Goal: Obtain resource: Download file/media

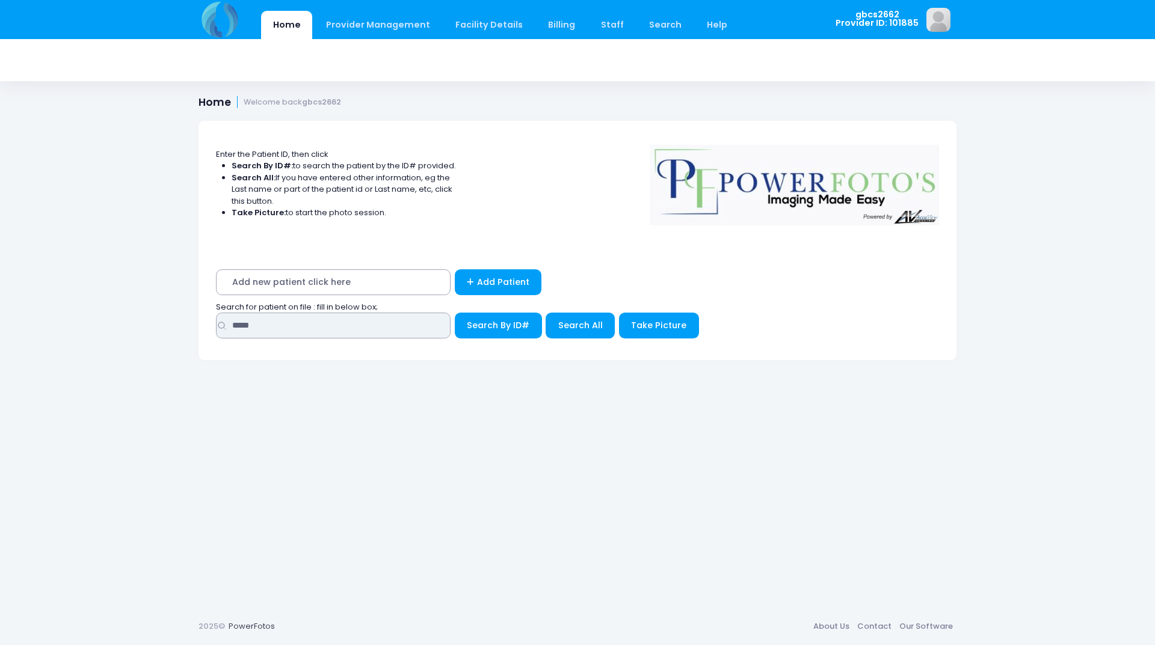
drag, startPoint x: 270, startPoint y: 328, endPoint x: 29, endPoint y: 272, distance: 246.9
click at [2, 277] on div "Home Provider Management Provider Management Add User View Users Billing" at bounding box center [577, 322] width 1155 height 645
type input "*****"
click at [455, 313] on button "Search By ID#" at bounding box center [498, 326] width 87 height 26
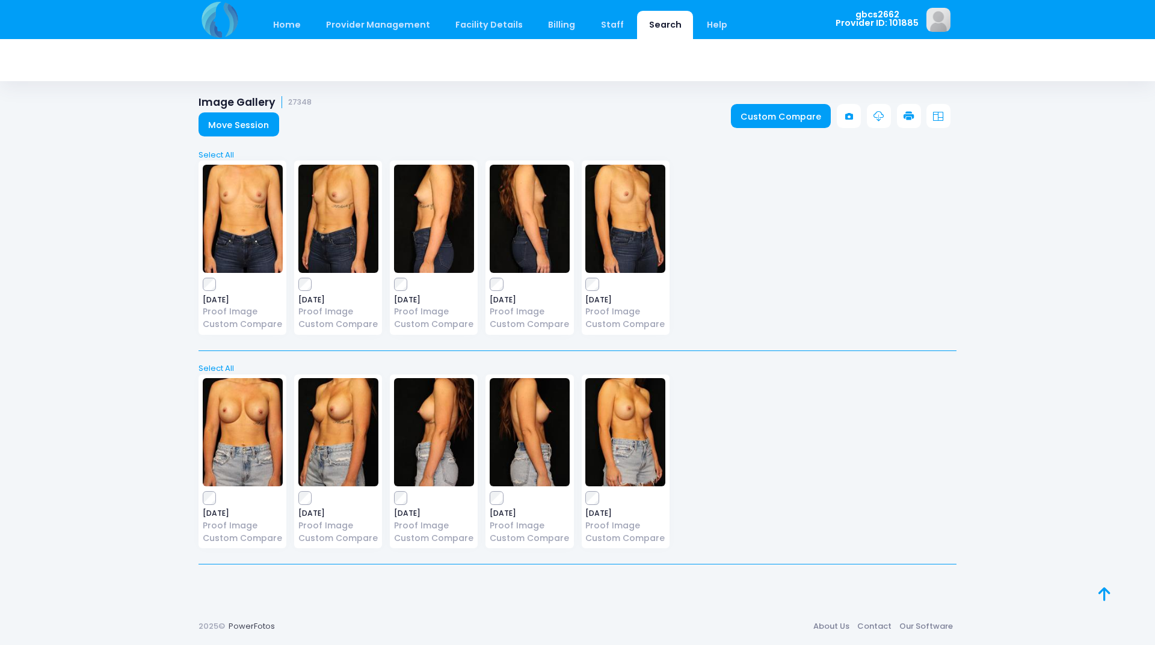
click at [905, 113] on icon at bounding box center [909, 116] width 11 height 11
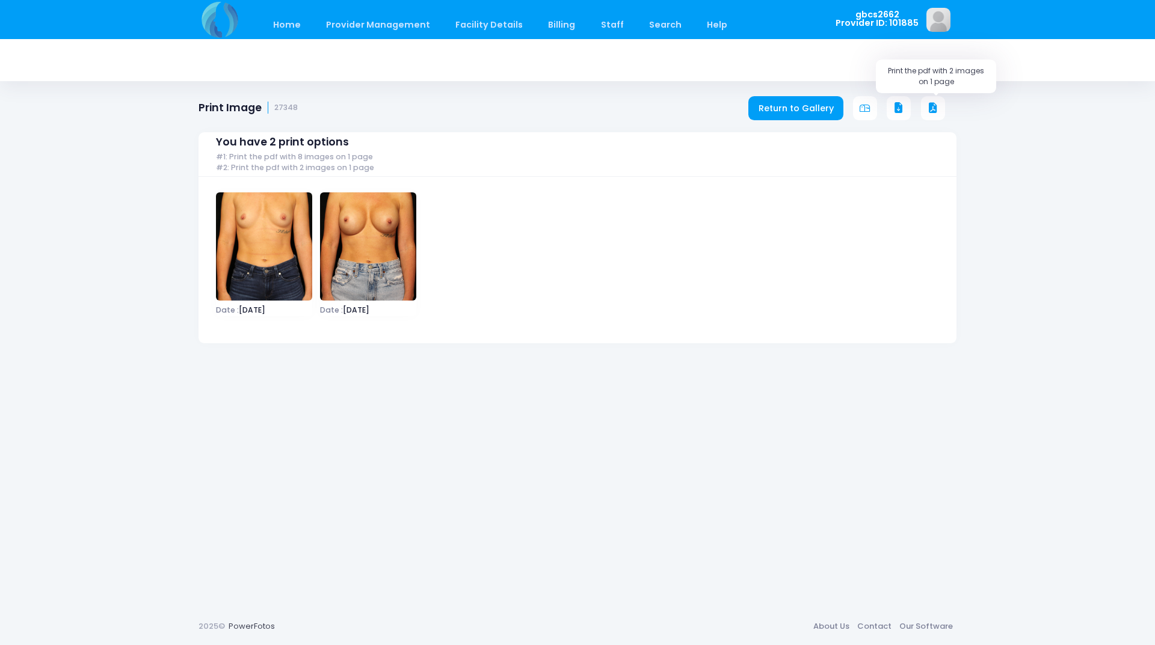
click at [928, 111] on icon at bounding box center [933, 108] width 11 height 11
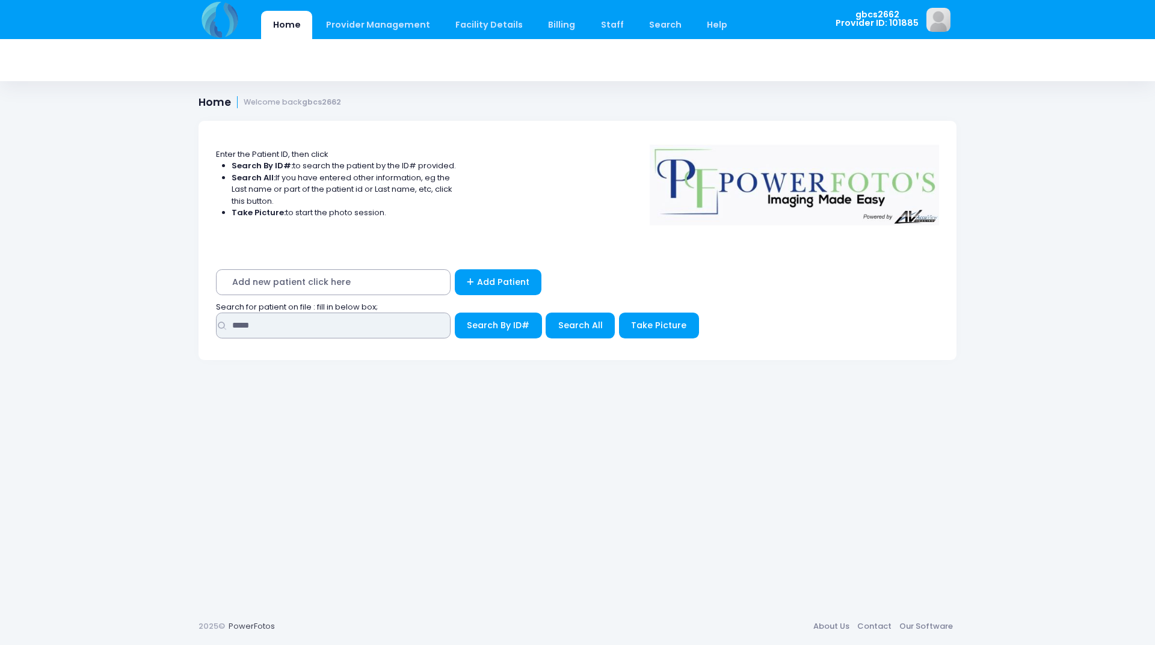
drag, startPoint x: 292, startPoint y: 322, endPoint x: 115, endPoint y: 301, distance: 178.1
click at [115, 301] on div "Home Provider Management Provider Management Add User View Users Billing" at bounding box center [577, 322] width 1155 height 645
type input "*****"
click at [455, 313] on button "Search By ID#" at bounding box center [498, 326] width 87 height 26
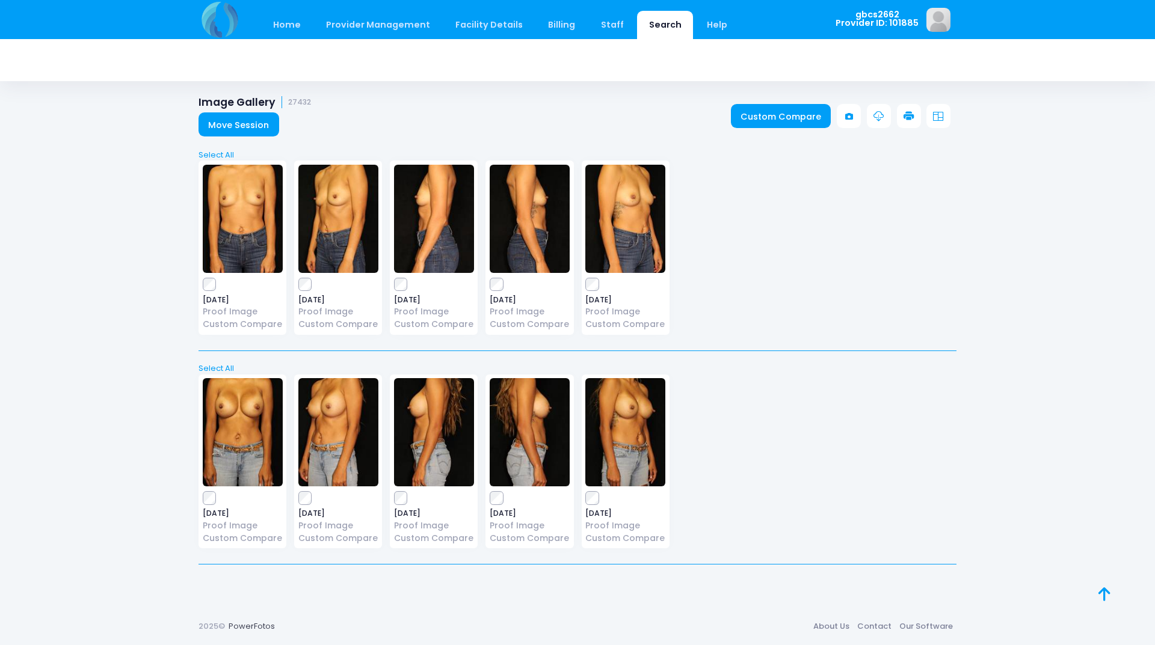
click at [906, 114] on icon at bounding box center [909, 116] width 11 height 11
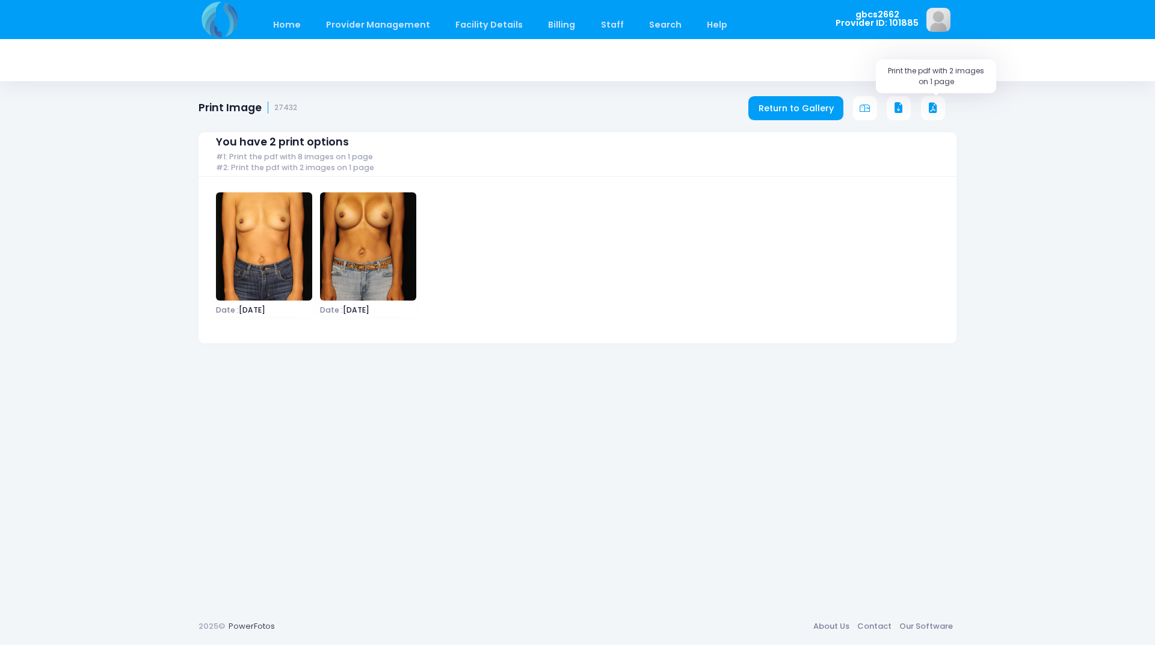
click at [937, 103] on icon at bounding box center [933, 108] width 11 height 11
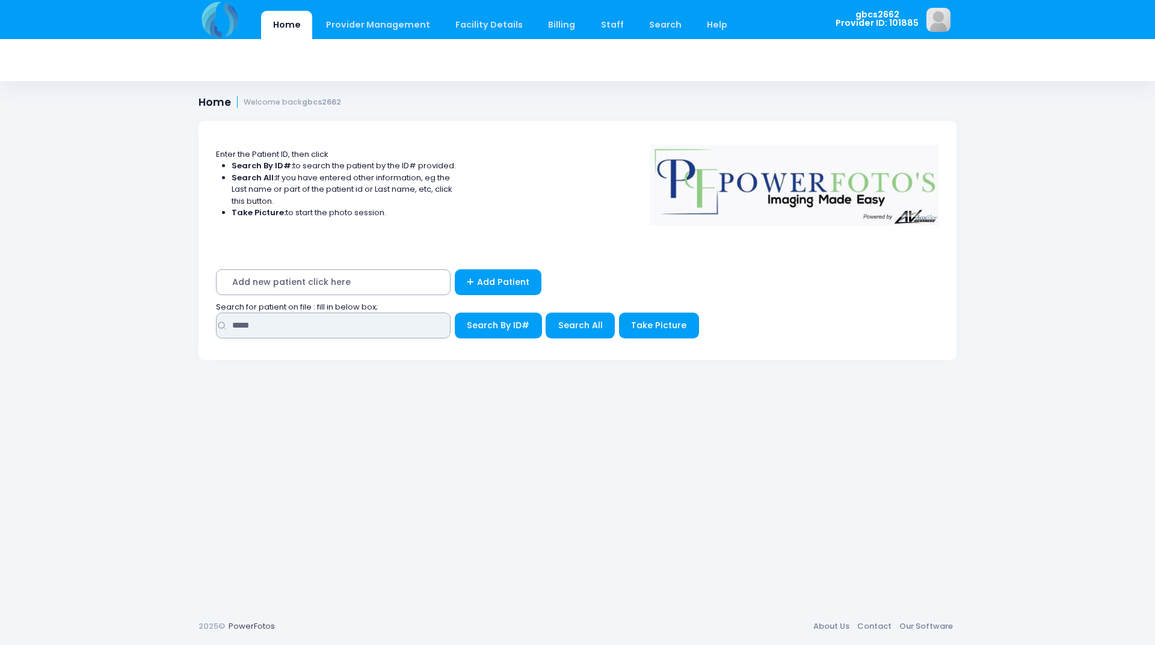
click at [260, 335] on input "*****" at bounding box center [333, 326] width 235 height 26
drag, startPoint x: 259, startPoint y: 325, endPoint x: 158, endPoint y: 318, distance: 101.9
click at [158, 318] on div "Home Provider Management Provider Management Add User View Users Billing" at bounding box center [577, 322] width 1155 height 645
type input "*****"
click at [455, 313] on button "Search By ID#" at bounding box center [498, 326] width 87 height 26
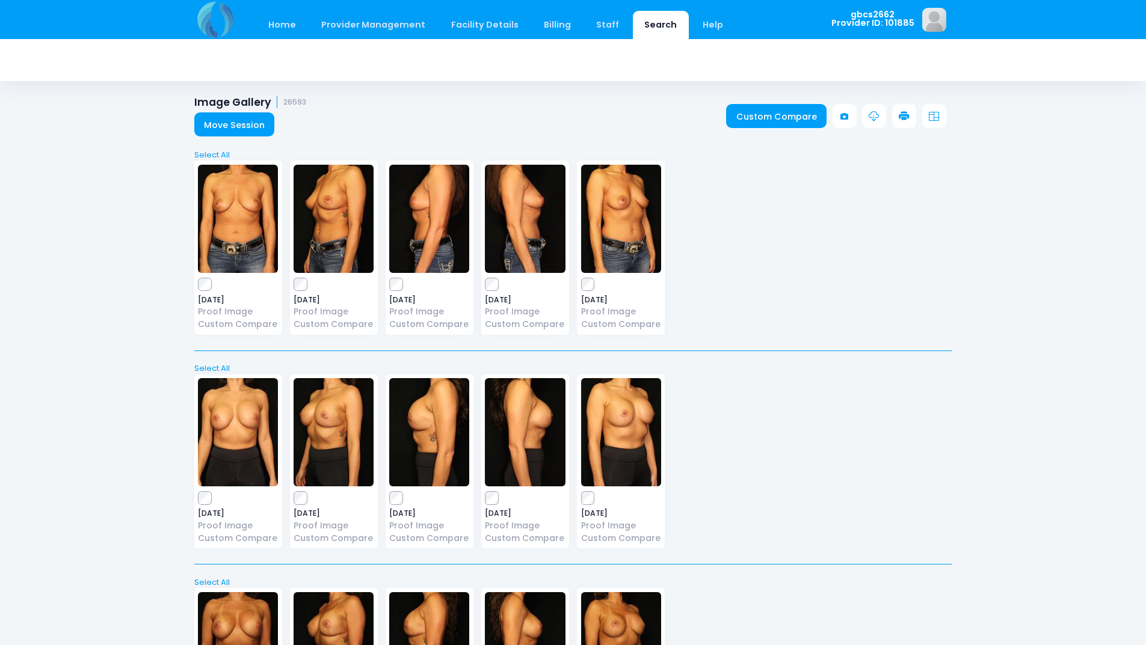
click at [912, 120] on link at bounding box center [904, 116] width 24 height 24
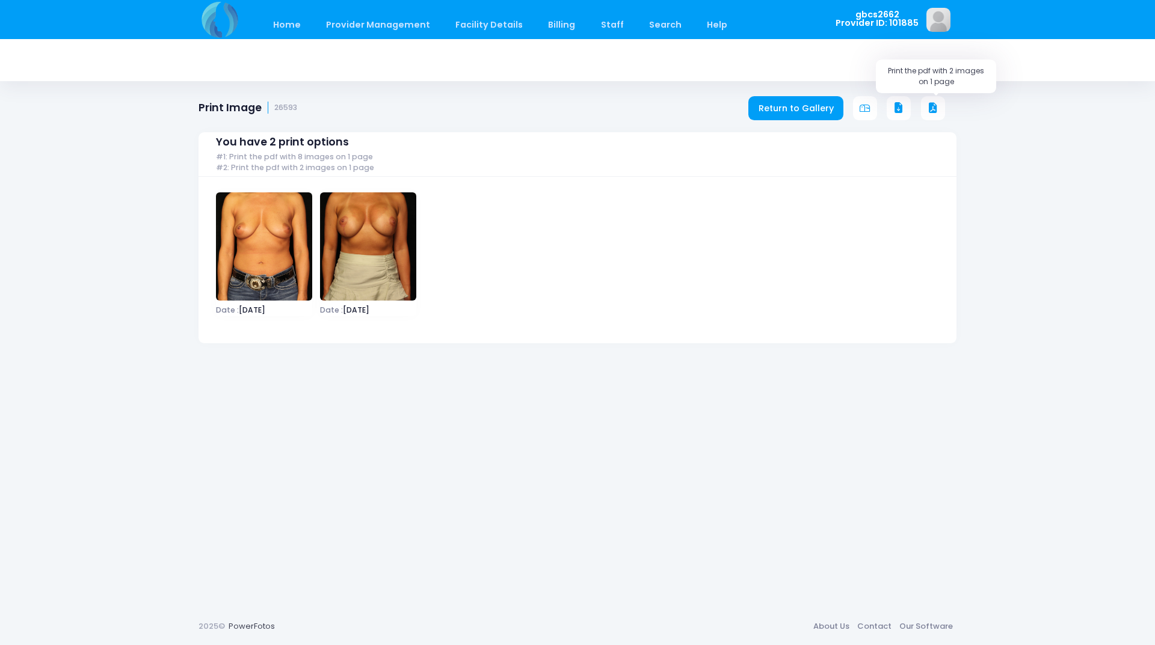
click at [935, 108] on icon at bounding box center [933, 108] width 11 height 11
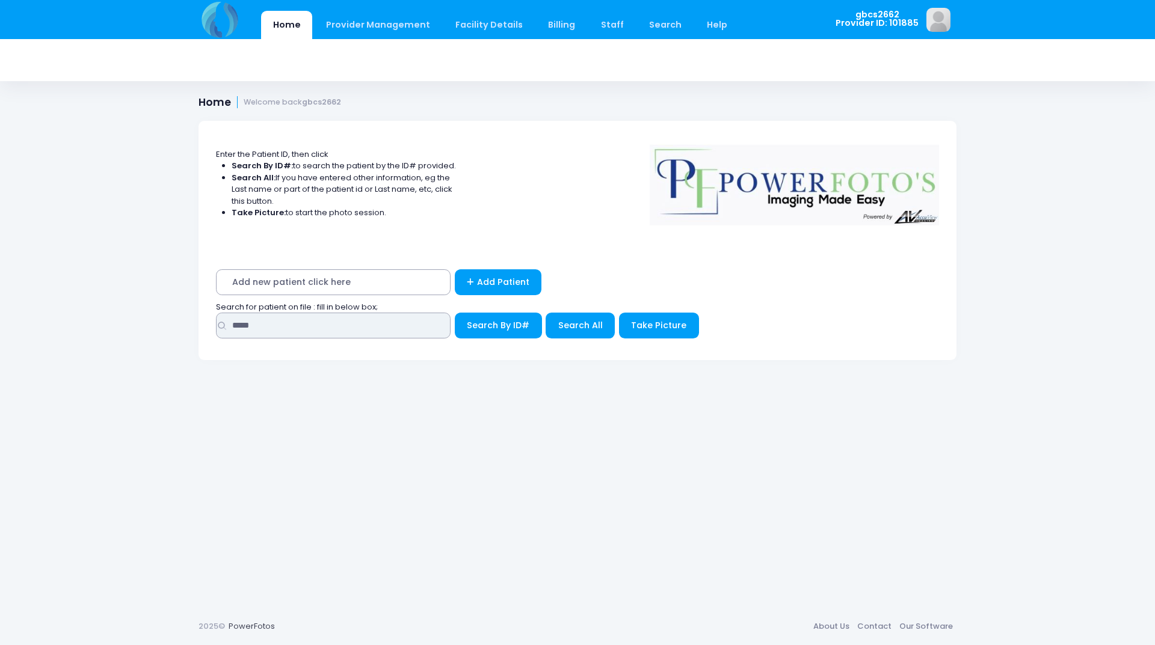
drag, startPoint x: 277, startPoint y: 329, endPoint x: 32, endPoint y: 312, distance: 245.4
click at [32, 312] on div "Home Provider Management Provider Management Add User View Users Billing" at bounding box center [577, 322] width 1155 height 645
type input "*****"
click at [455, 313] on button "Search By ID#" at bounding box center [498, 326] width 87 height 26
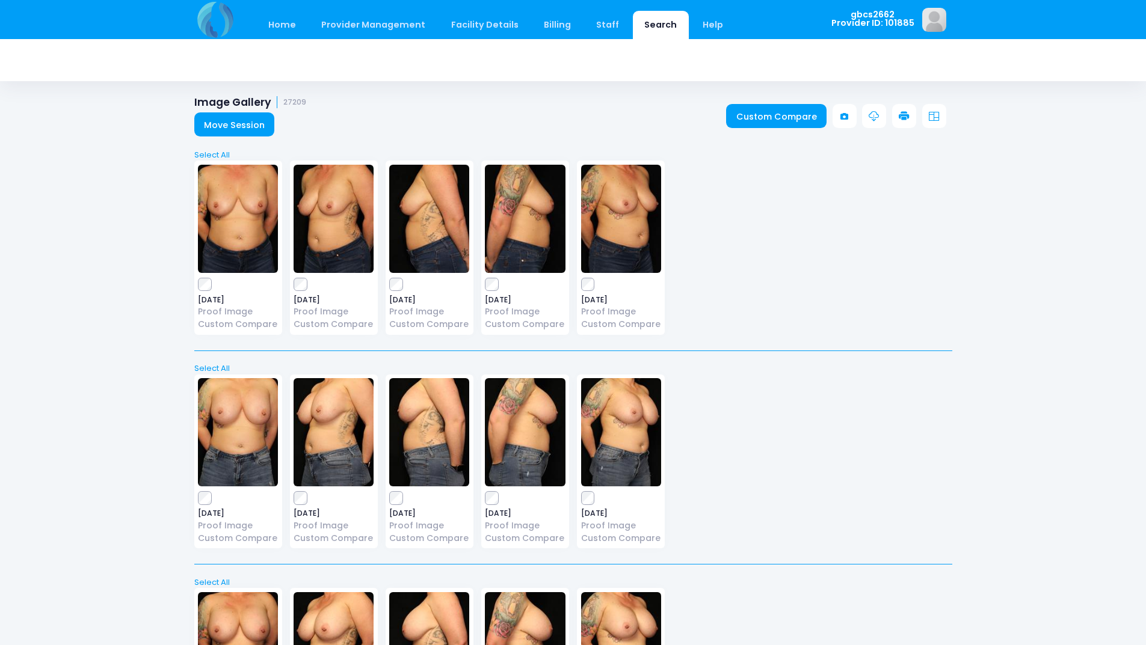
click at [903, 121] on icon at bounding box center [904, 116] width 11 height 11
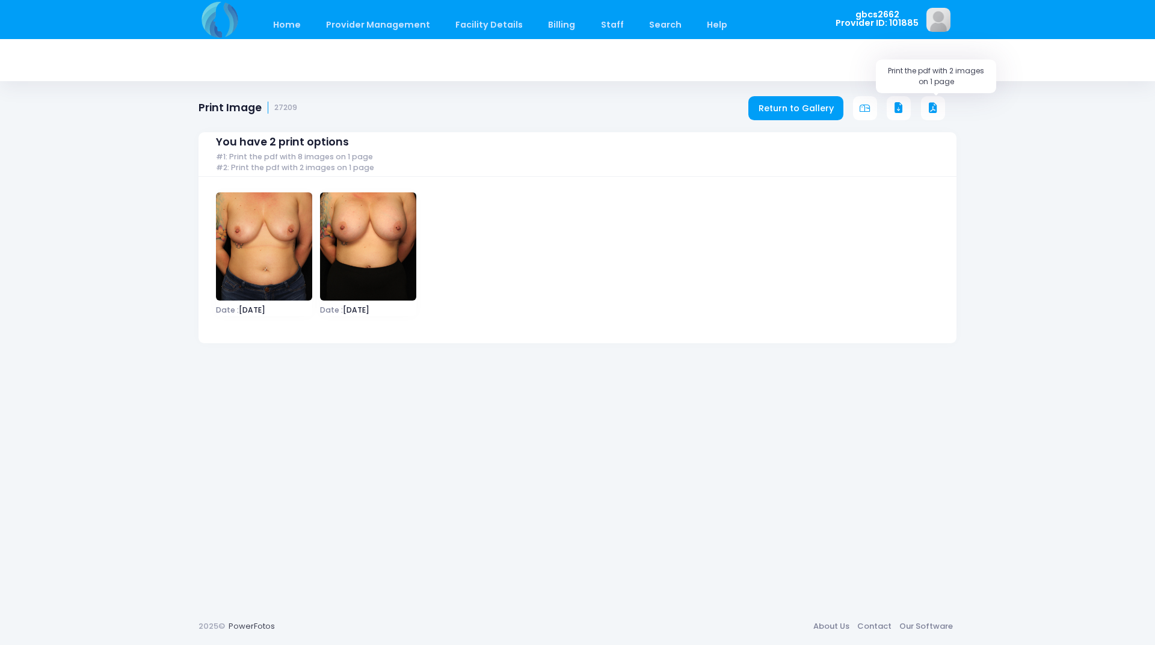
click at [938, 112] on icon at bounding box center [933, 108] width 11 height 11
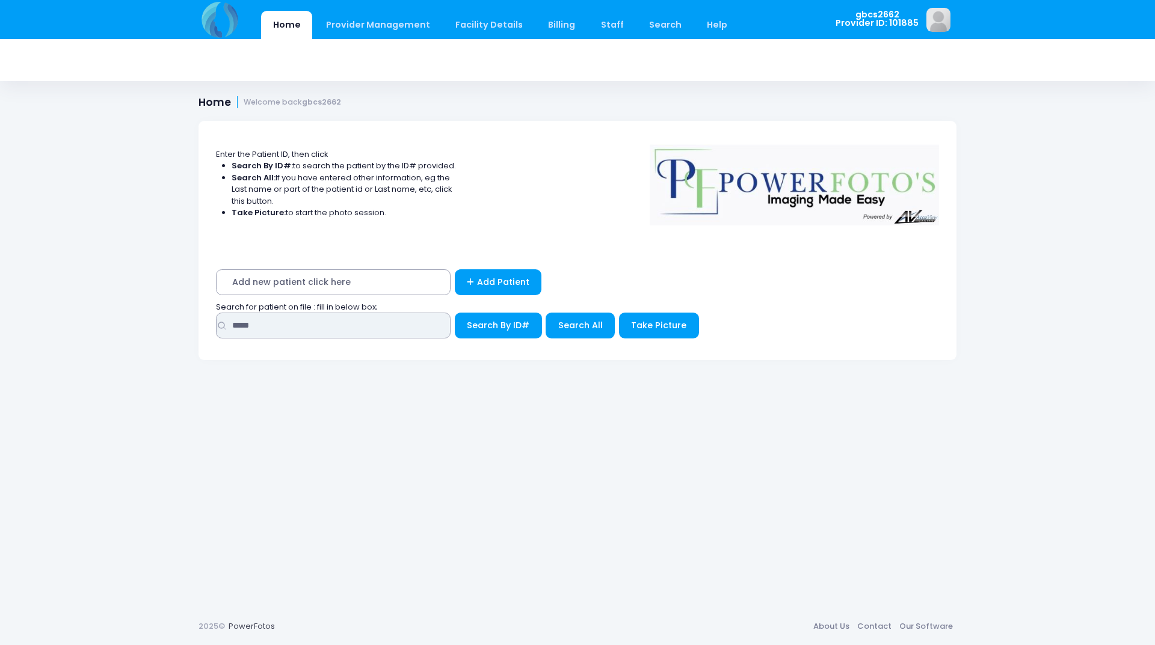
drag, startPoint x: 292, startPoint y: 325, endPoint x: 10, endPoint y: 231, distance: 297.3
click at [10, 231] on div "Home Provider Management Provider Management Add User View Users Billing" at bounding box center [577, 322] width 1155 height 645
type input "*****"
click at [455, 313] on button "Search By ID#" at bounding box center [498, 326] width 87 height 26
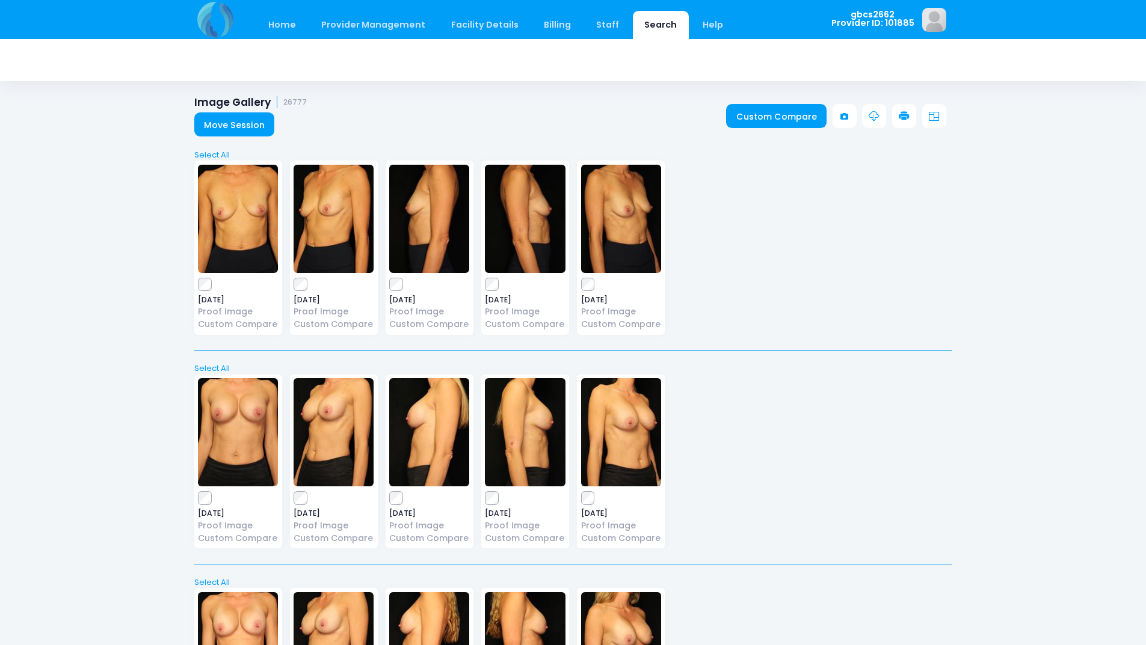
click at [902, 111] on icon at bounding box center [904, 116] width 11 height 11
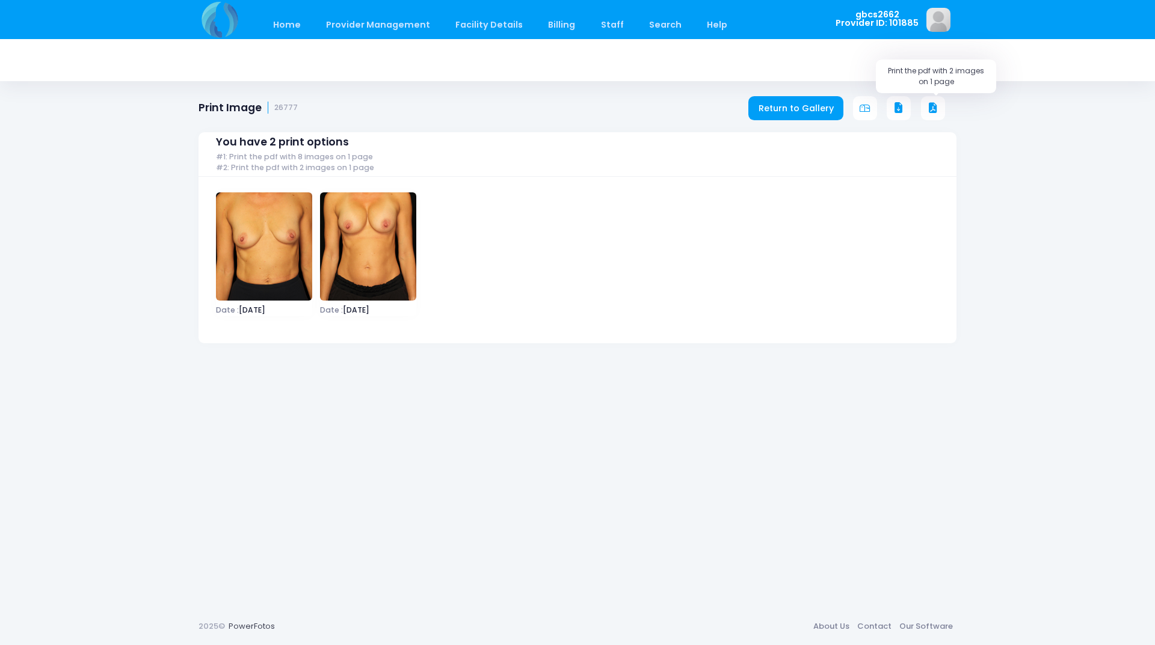
click at [931, 106] on icon at bounding box center [933, 108] width 11 height 11
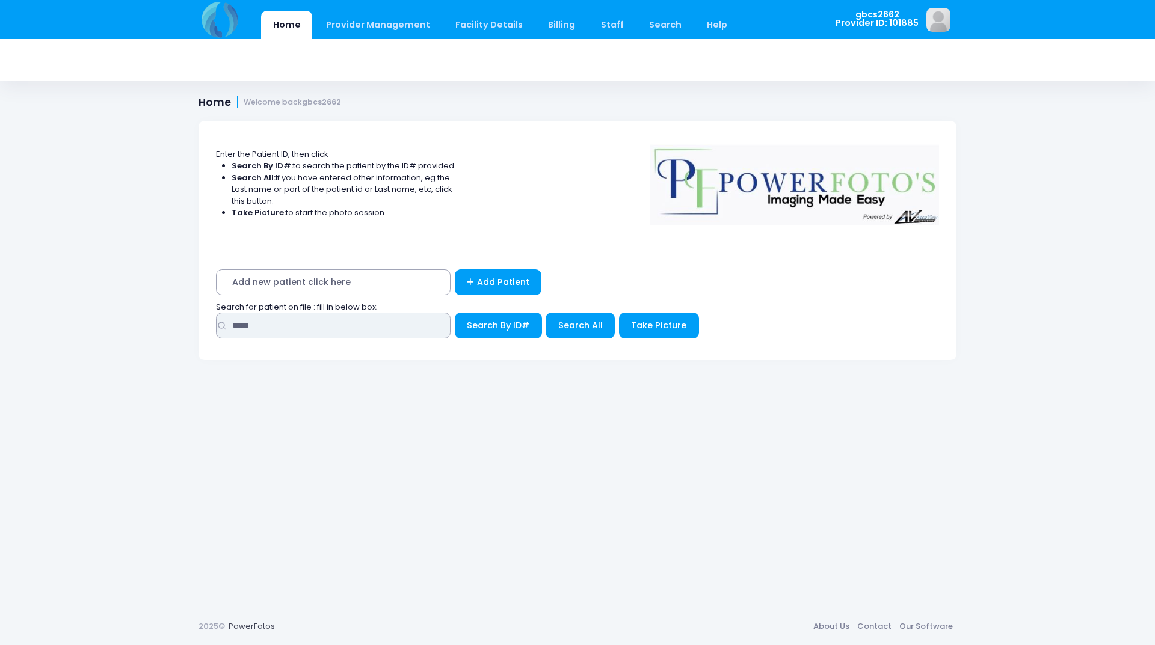
drag, startPoint x: 266, startPoint y: 326, endPoint x: 135, endPoint y: 326, distance: 131.7
click at [135, 326] on div "Home Provider Management Provider Management Add User View Users Billing" at bounding box center [577, 322] width 1155 height 645
type input "*****"
click at [455, 313] on button "Search By ID#" at bounding box center [498, 326] width 87 height 26
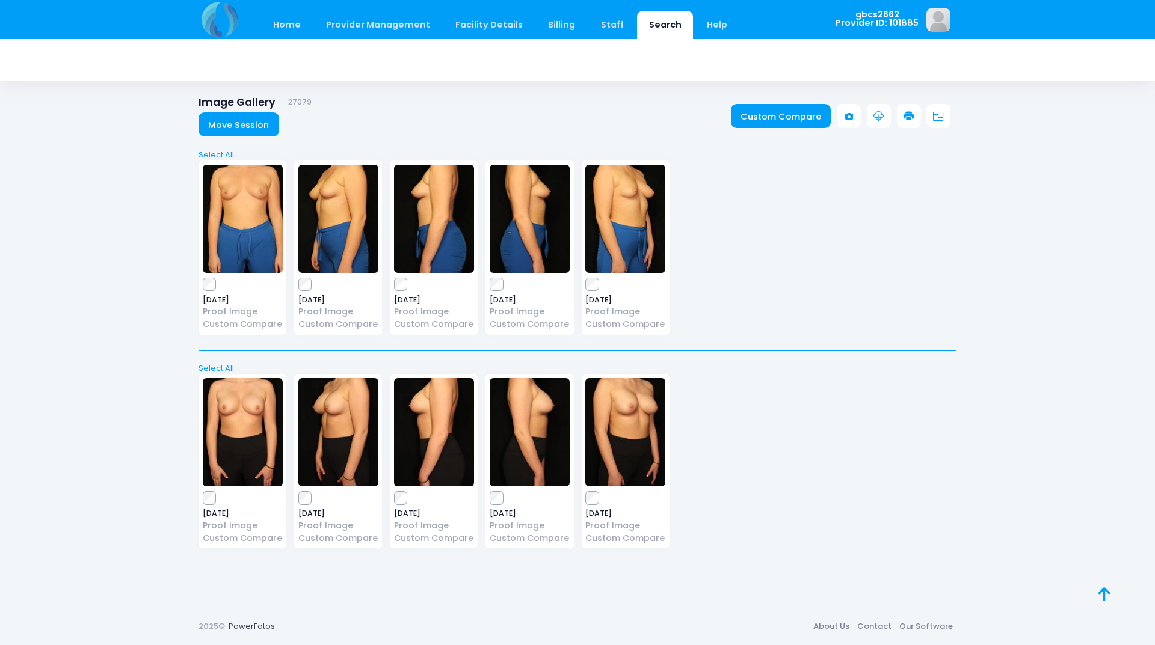
click at [902, 117] on link at bounding box center [909, 116] width 24 height 24
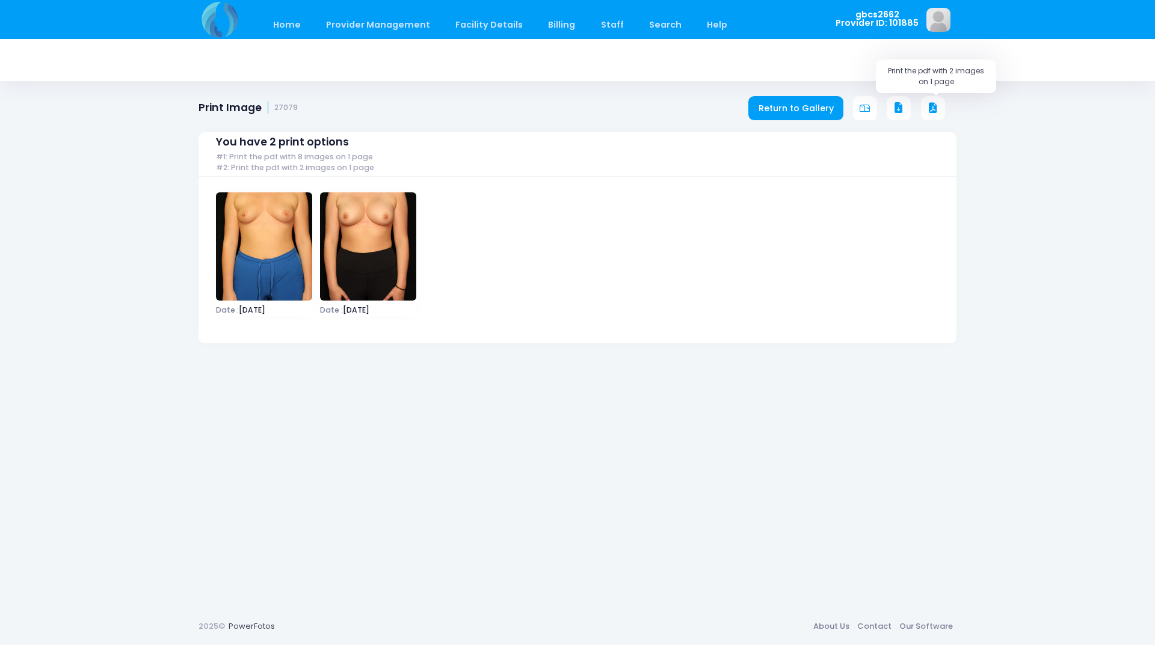
click at [931, 109] on icon at bounding box center [933, 108] width 11 height 11
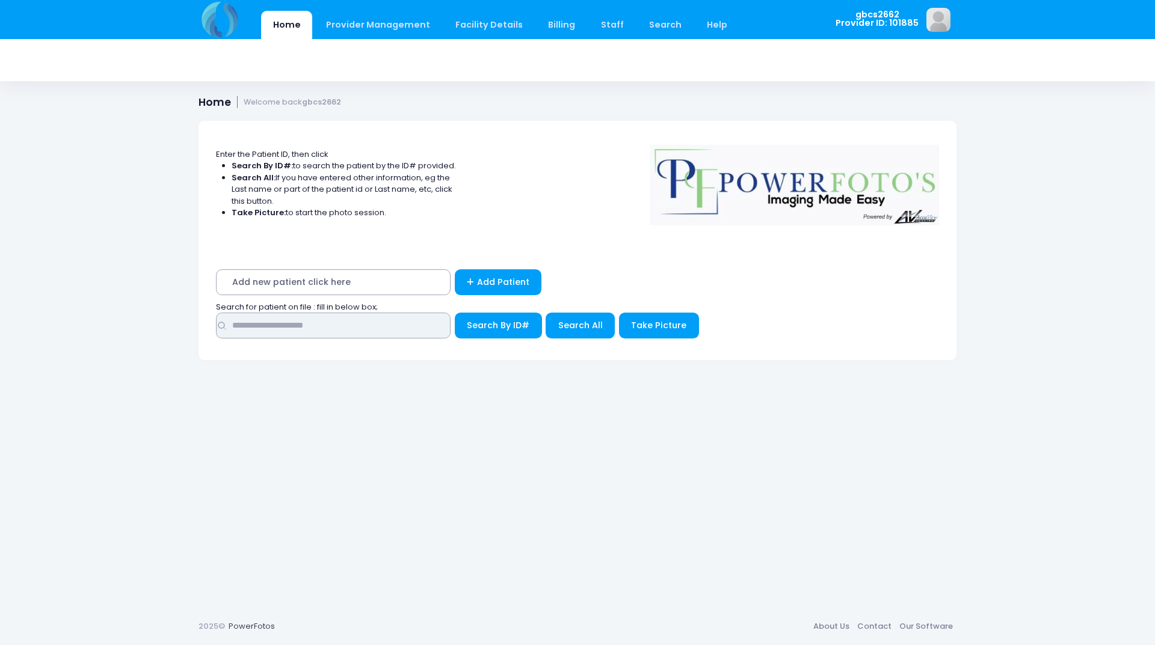
click at [325, 331] on input "text" at bounding box center [333, 326] width 235 height 26
type input "*****"
click at [455, 313] on button "Search By ID#" at bounding box center [498, 326] width 87 height 26
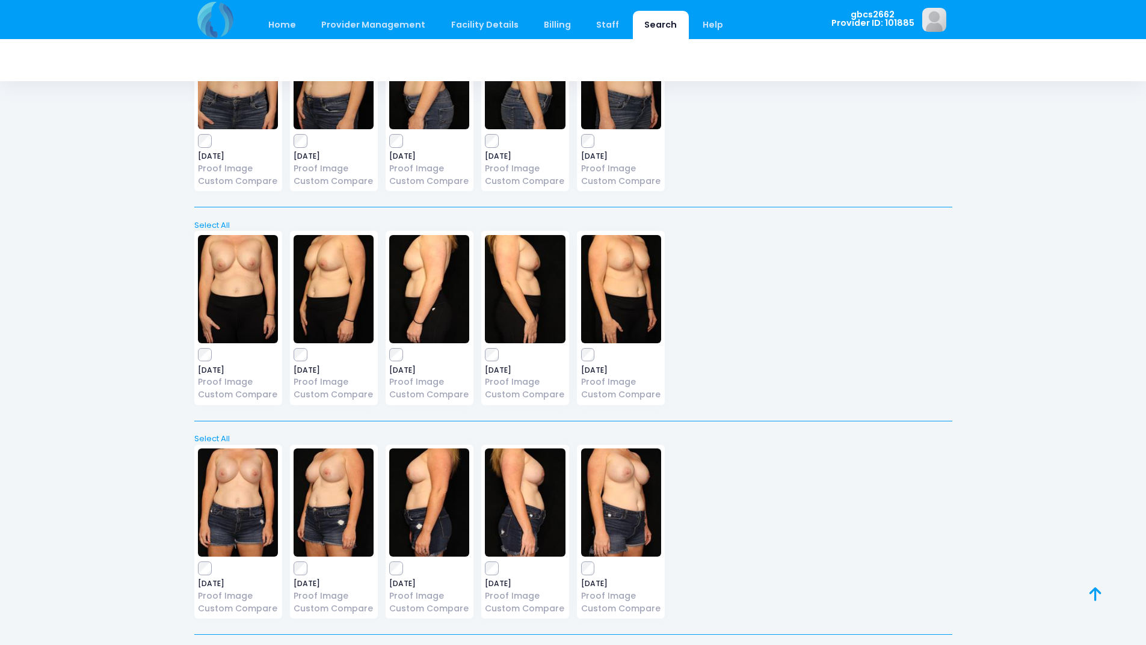
scroll to position [336, 0]
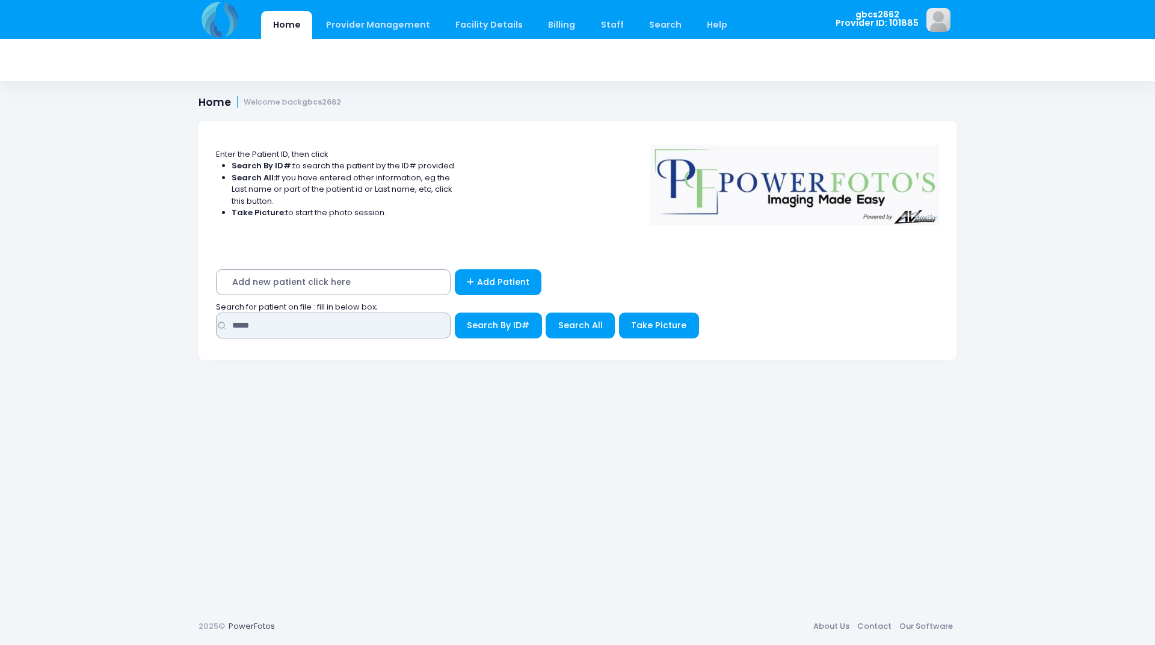
drag, startPoint x: 276, startPoint y: 332, endPoint x: 0, endPoint y: 282, distance: 280.0
click at [0, 282] on div "Home Provider Management Provider Management Add User View Users Billing" at bounding box center [577, 322] width 1155 height 645
type input "*****"
click at [455, 313] on button "Search By ID#" at bounding box center [498, 326] width 87 height 26
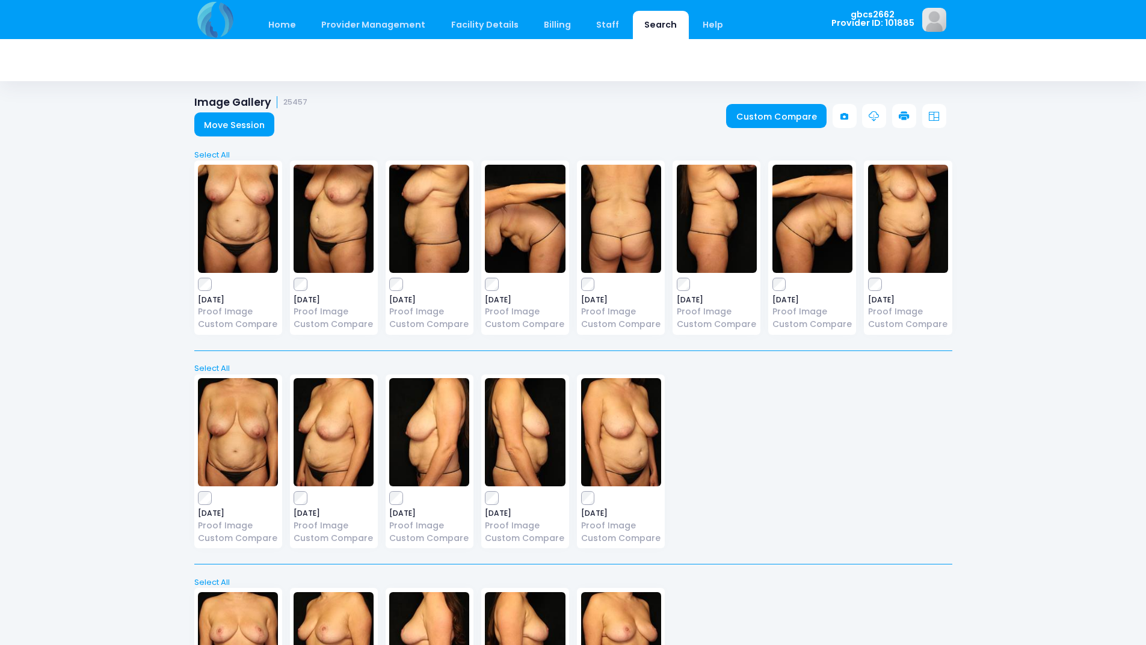
click at [903, 115] on icon at bounding box center [904, 116] width 11 height 11
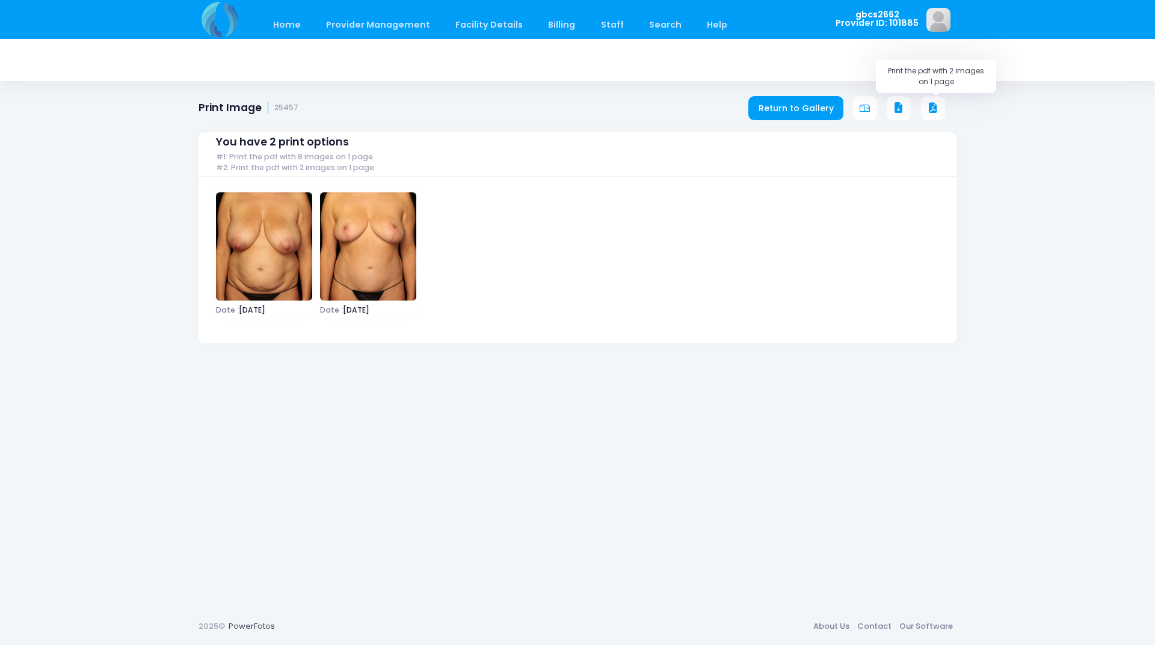
click at [934, 106] on icon at bounding box center [933, 108] width 11 height 11
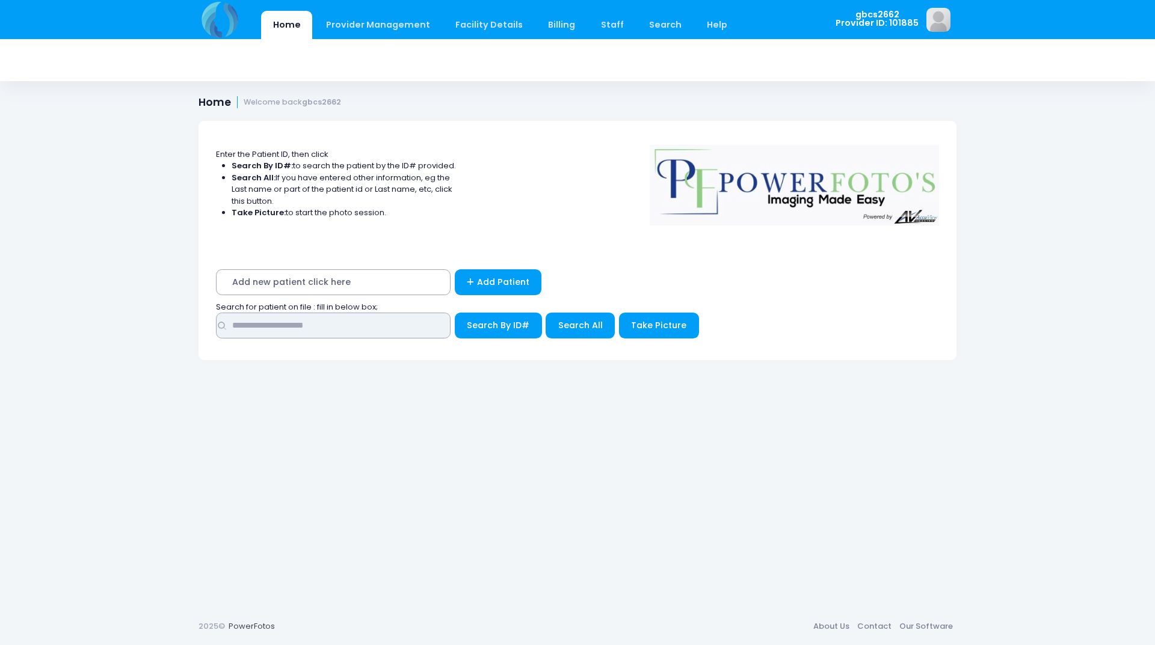
click at [235, 331] on input "text" at bounding box center [333, 326] width 235 height 26
type input "*****"
click at [455, 313] on button "Search By ID#" at bounding box center [498, 326] width 87 height 26
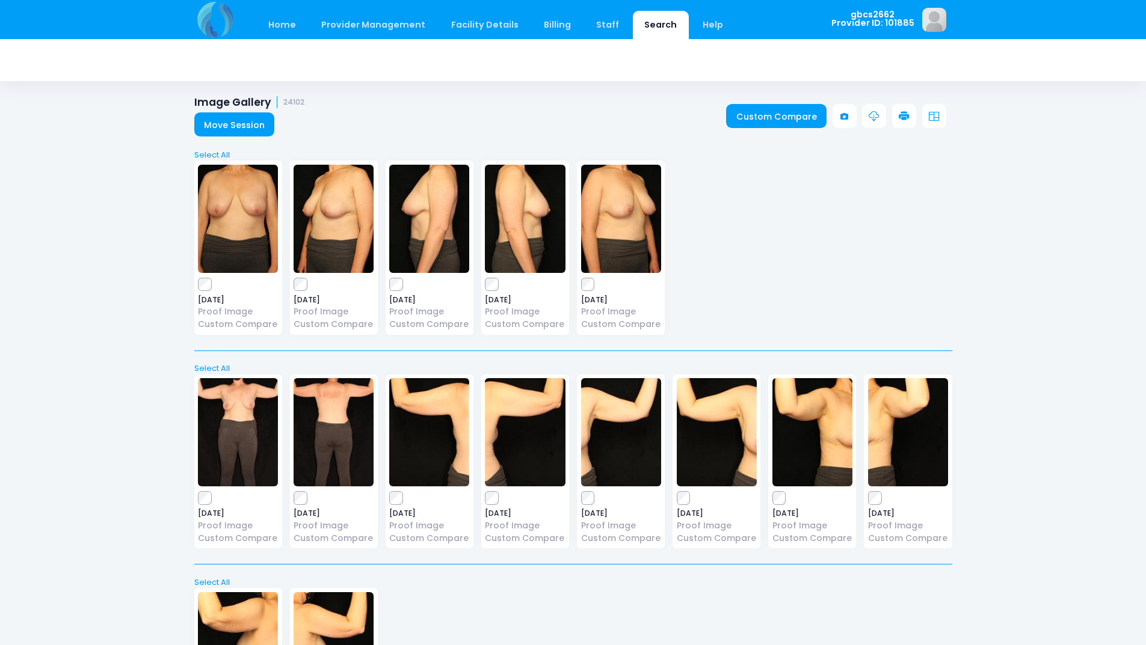
click at [911, 117] on link at bounding box center [904, 116] width 24 height 24
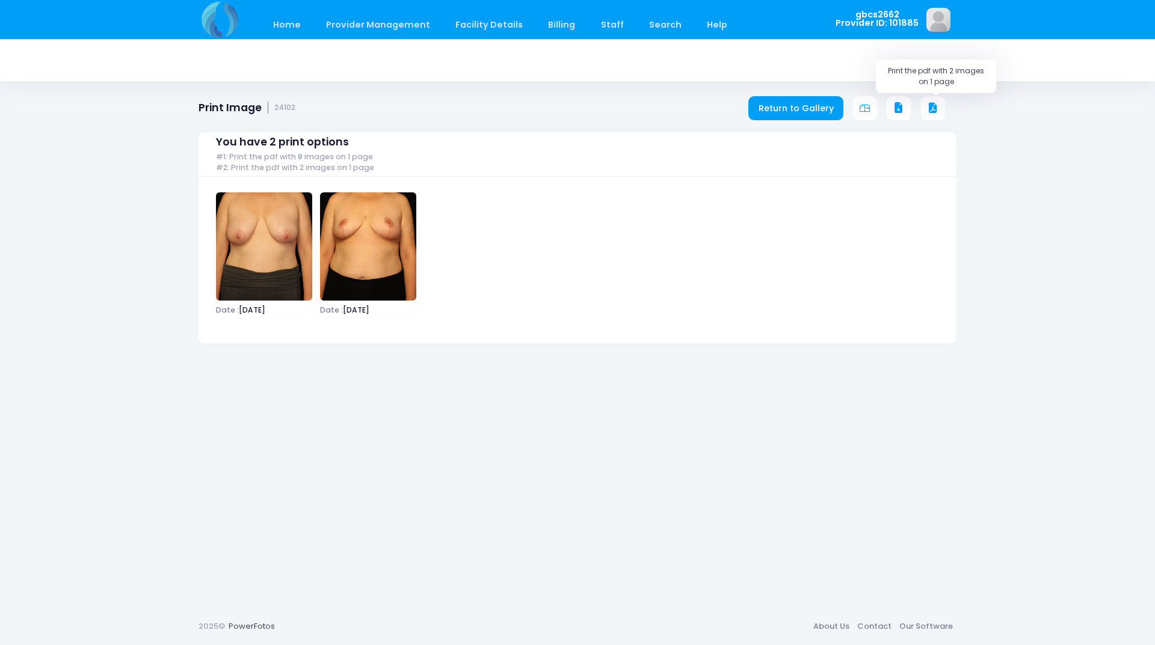
click at [934, 106] on icon at bounding box center [933, 108] width 11 height 11
click at [933, 112] on icon at bounding box center [933, 108] width 11 height 11
click at [923, 112] on button at bounding box center [933, 108] width 24 height 24
click at [920, 118] on div "You have 2 print options #1: Print the pdf with 8 images on 1 page #2: Print th…" at bounding box center [578, 228] width 758 height 229
click at [928, 103] on icon at bounding box center [933, 108] width 11 height 11
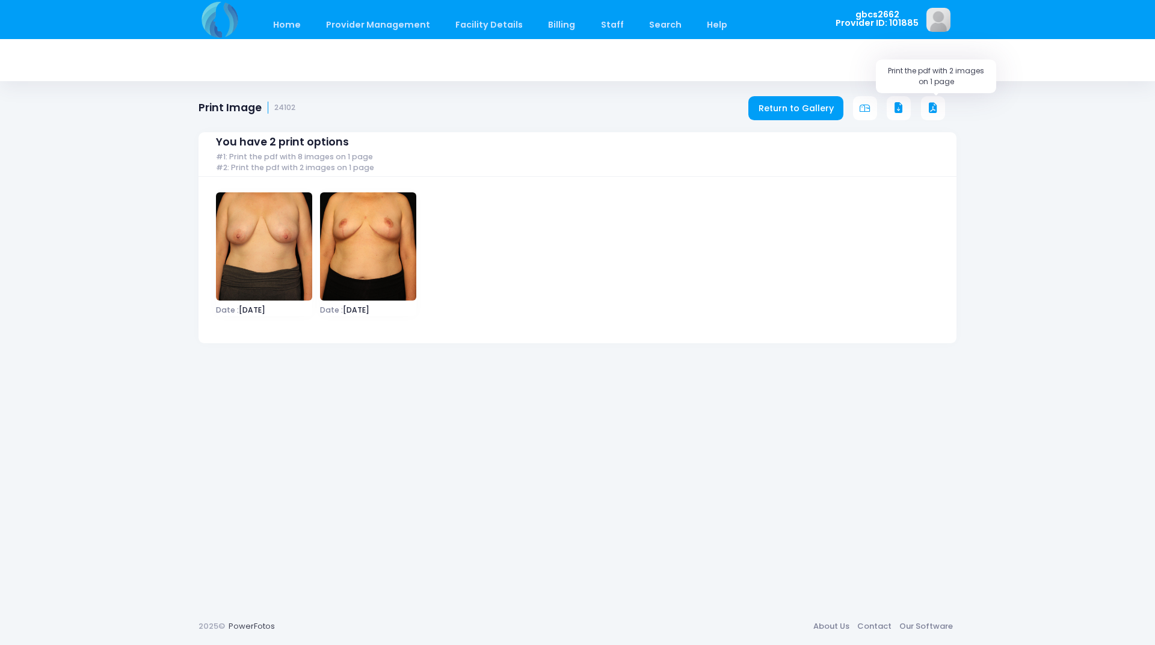
click at [928, 106] on icon at bounding box center [933, 108] width 11 height 11
